Goal: Navigation & Orientation: Find specific page/section

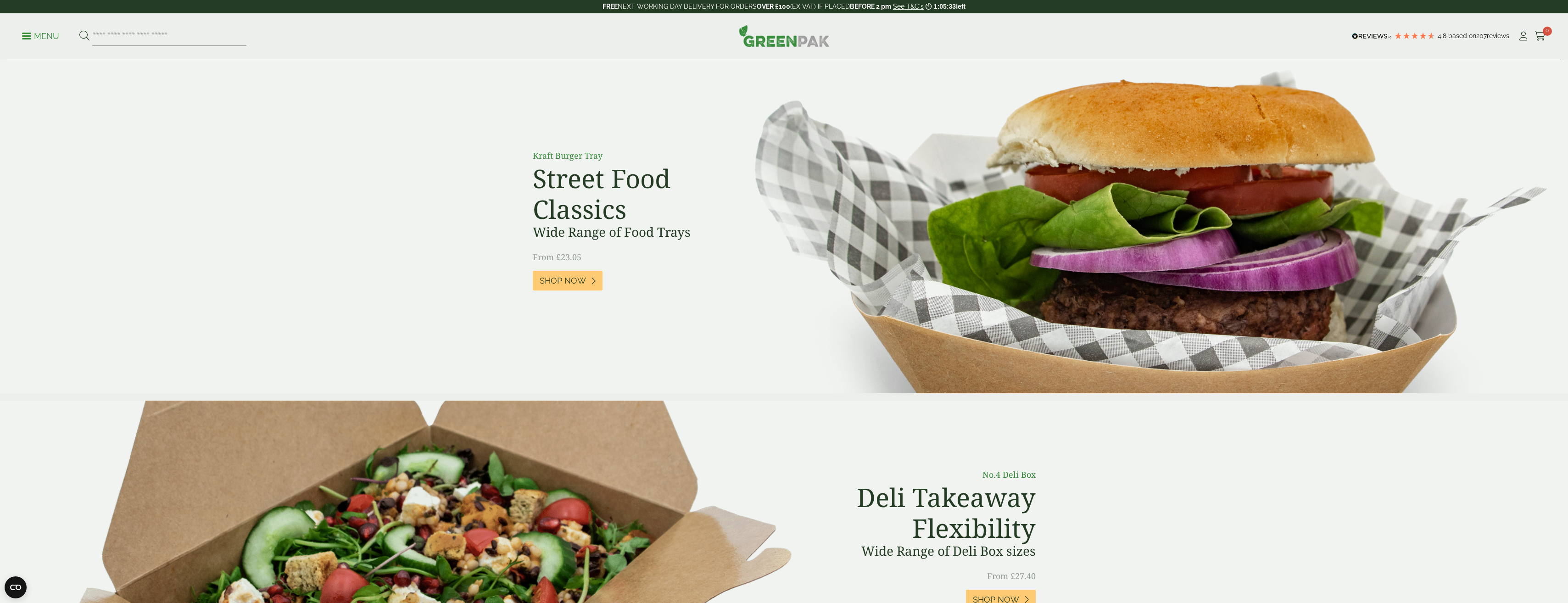
click at [33, 37] on p "Menu" at bounding box center [40, 36] width 37 height 11
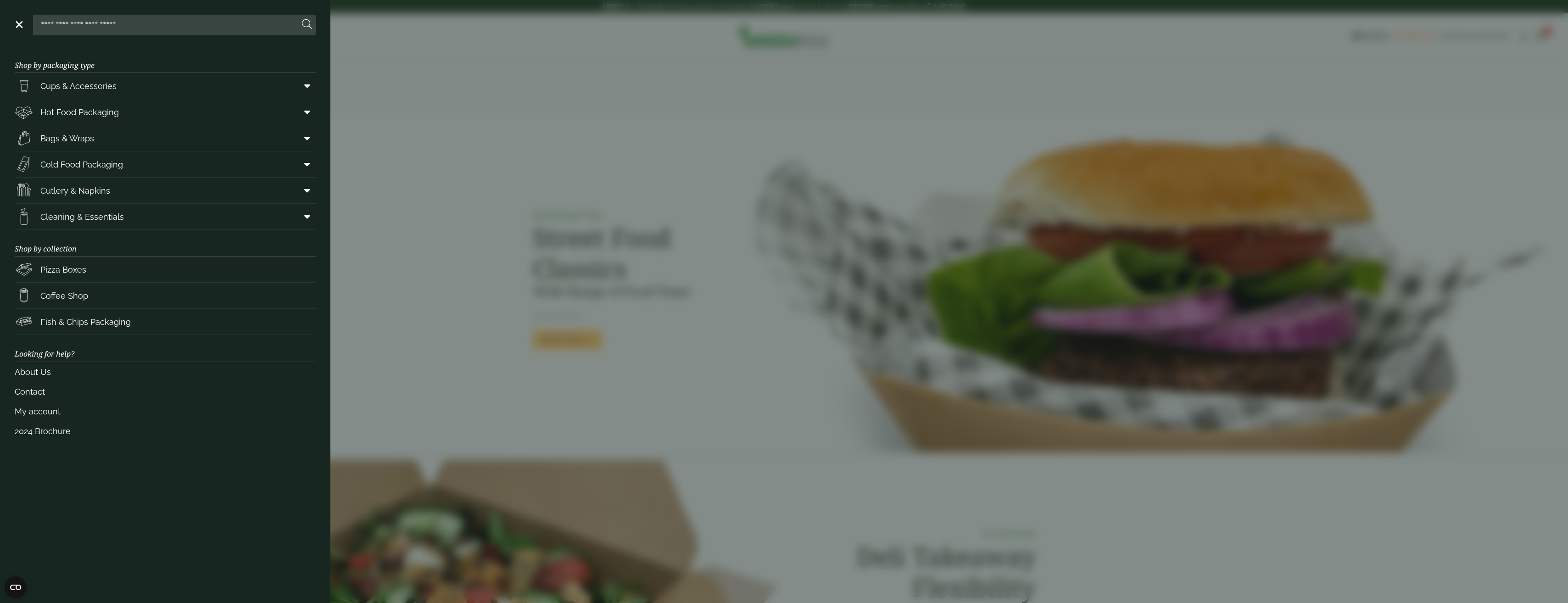
click at [45, 36] on header "Close" at bounding box center [165, 23] width 330 height 46
click at [98, 111] on span "Hot Food Packaging" at bounding box center [79, 112] width 78 height 12
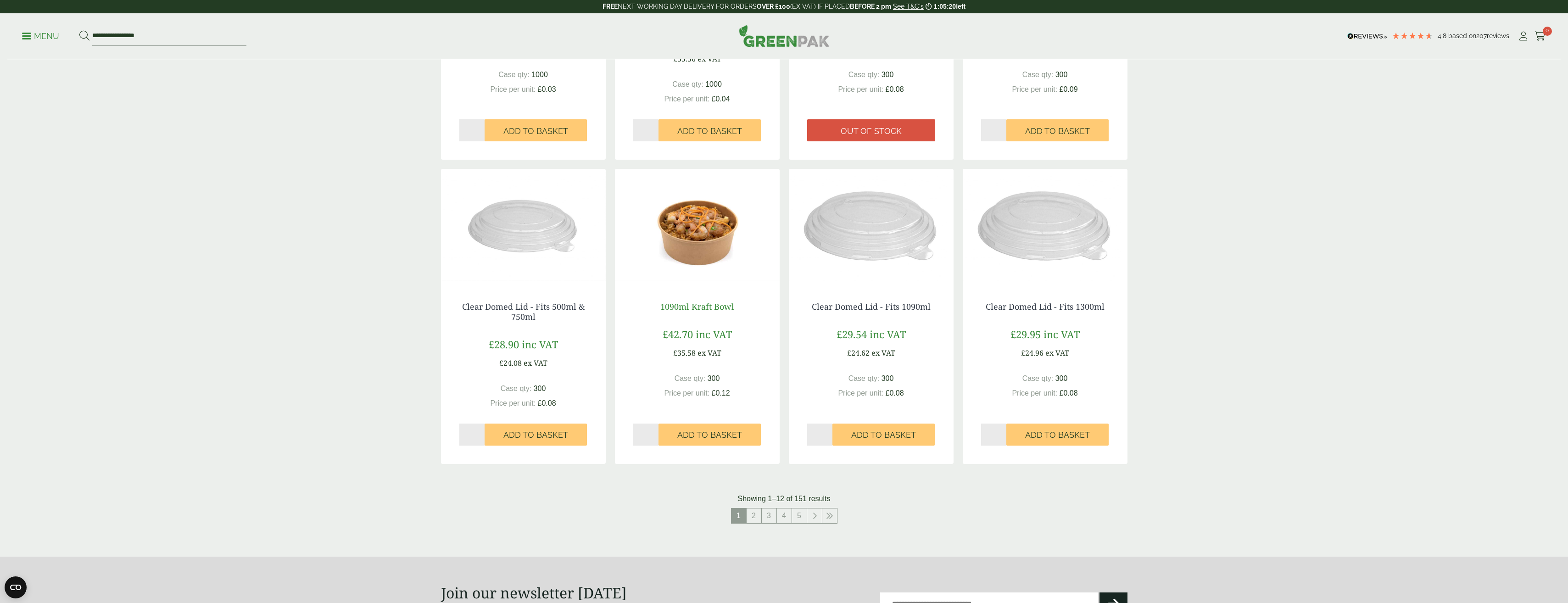
scroll to position [872, 0]
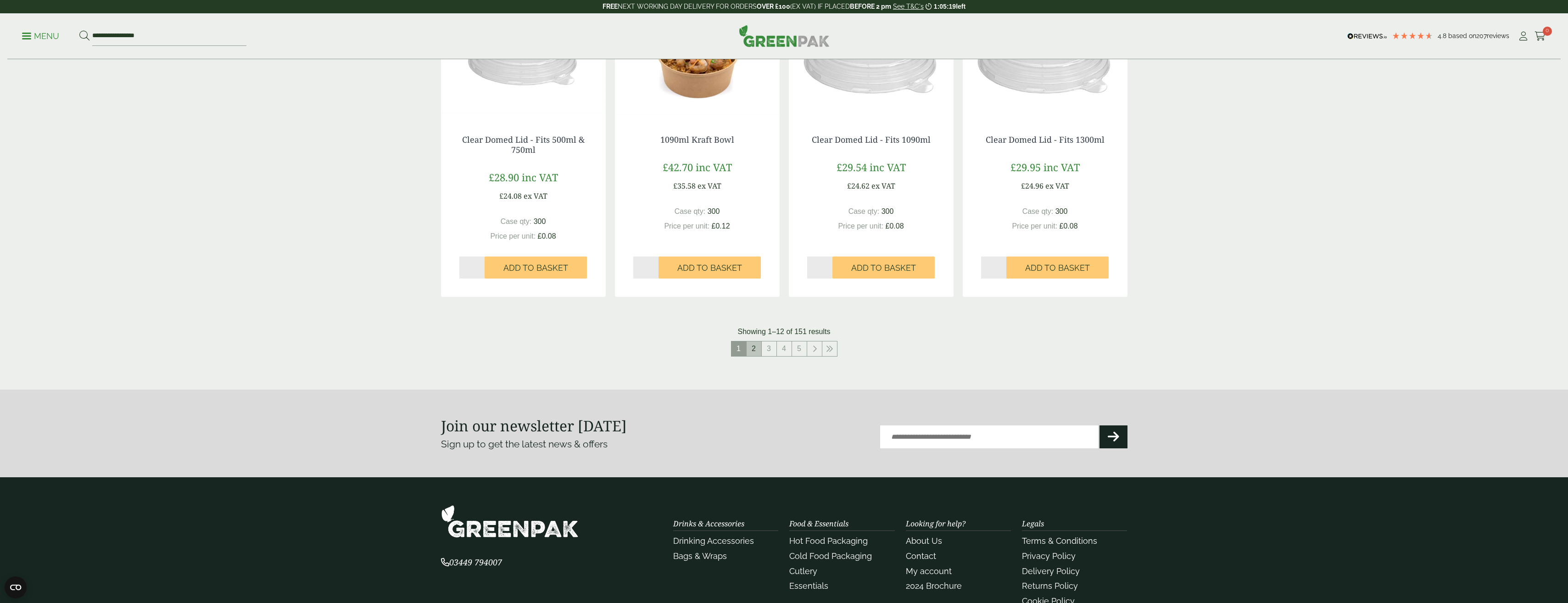
click at [757, 350] on link "2" at bounding box center [754, 349] width 15 height 15
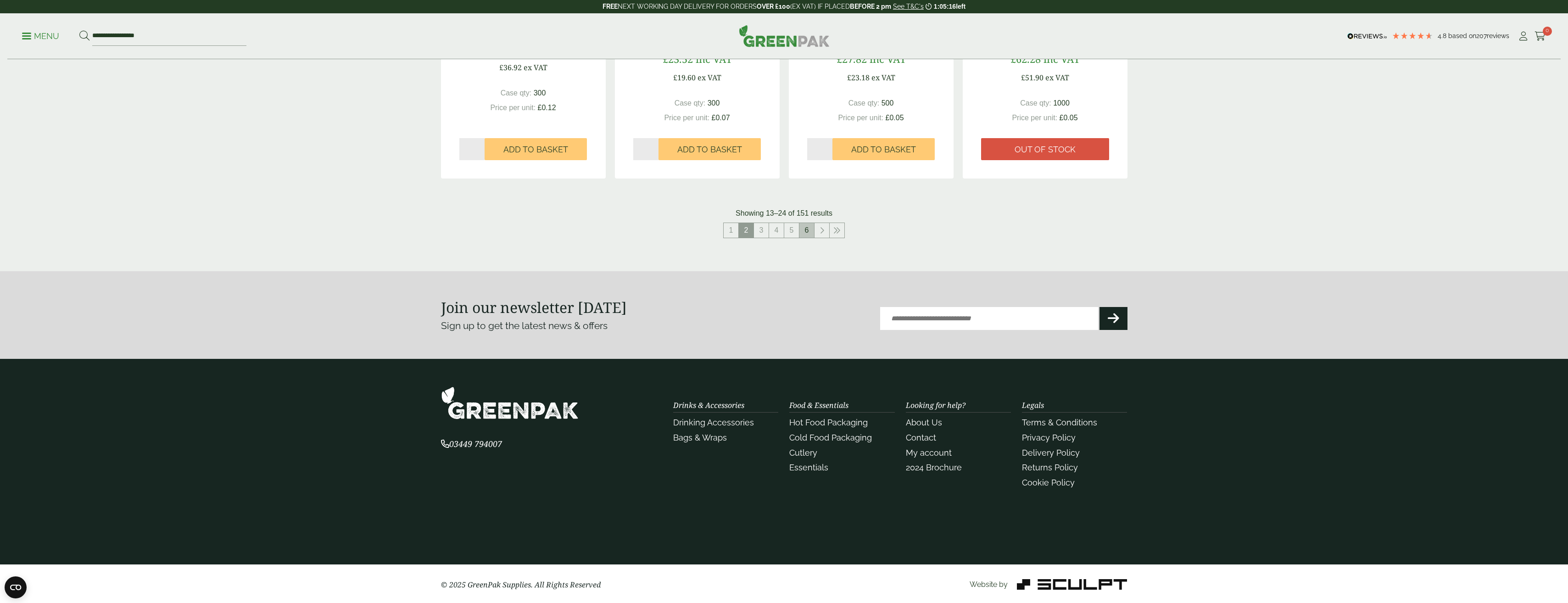
scroll to position [993, 0]
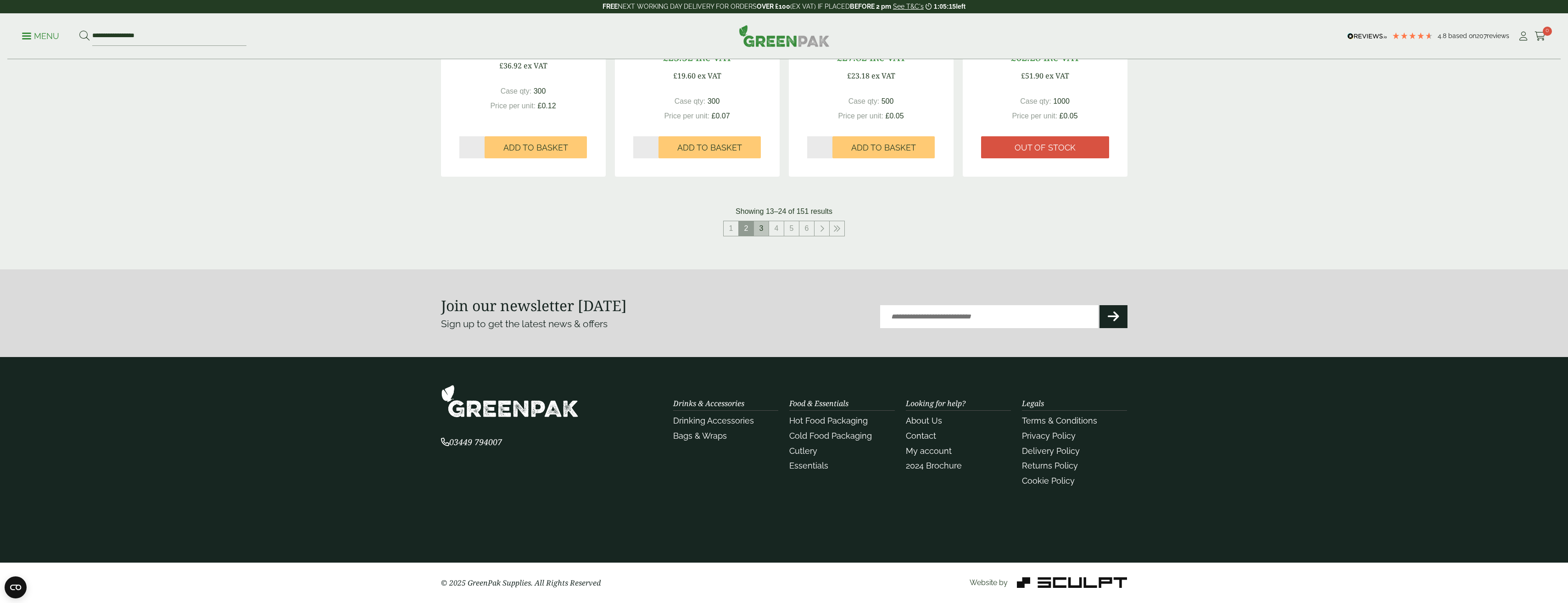
click at [762, 228] on link "3" at bounding box center [761, 229] width 15 height 15
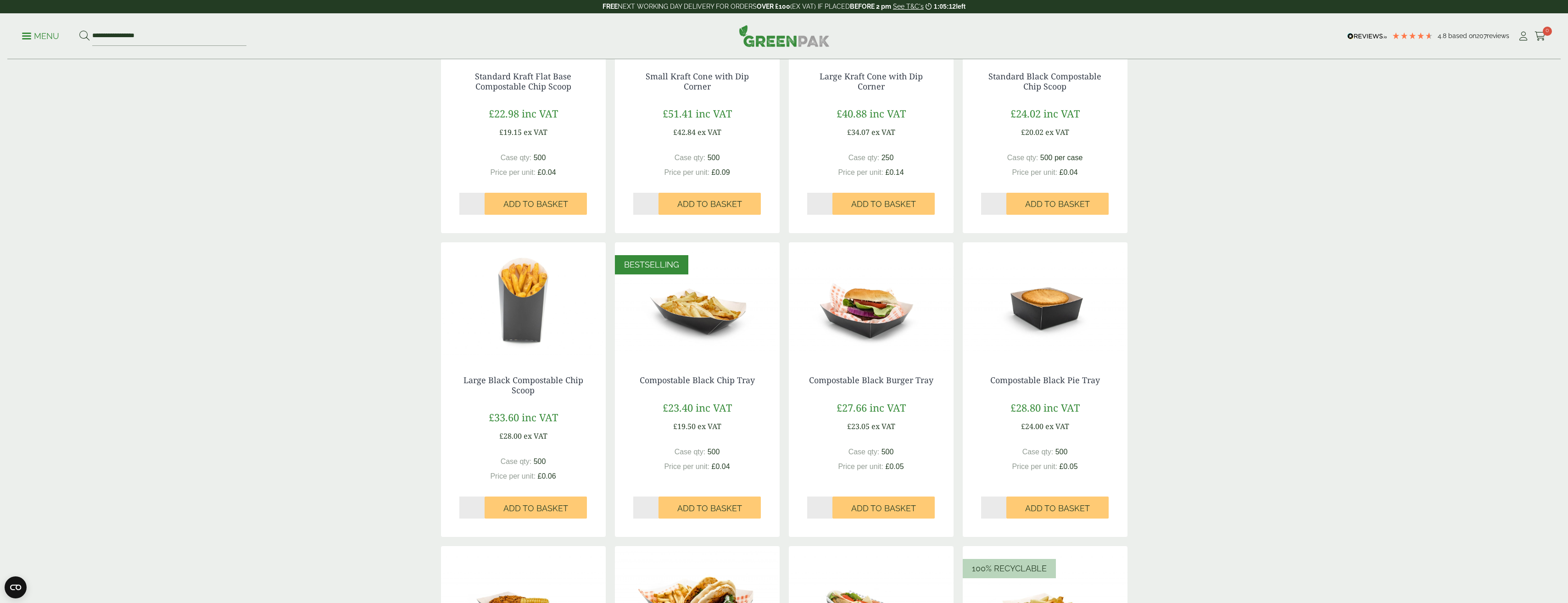
scroll to position [255, 0]
